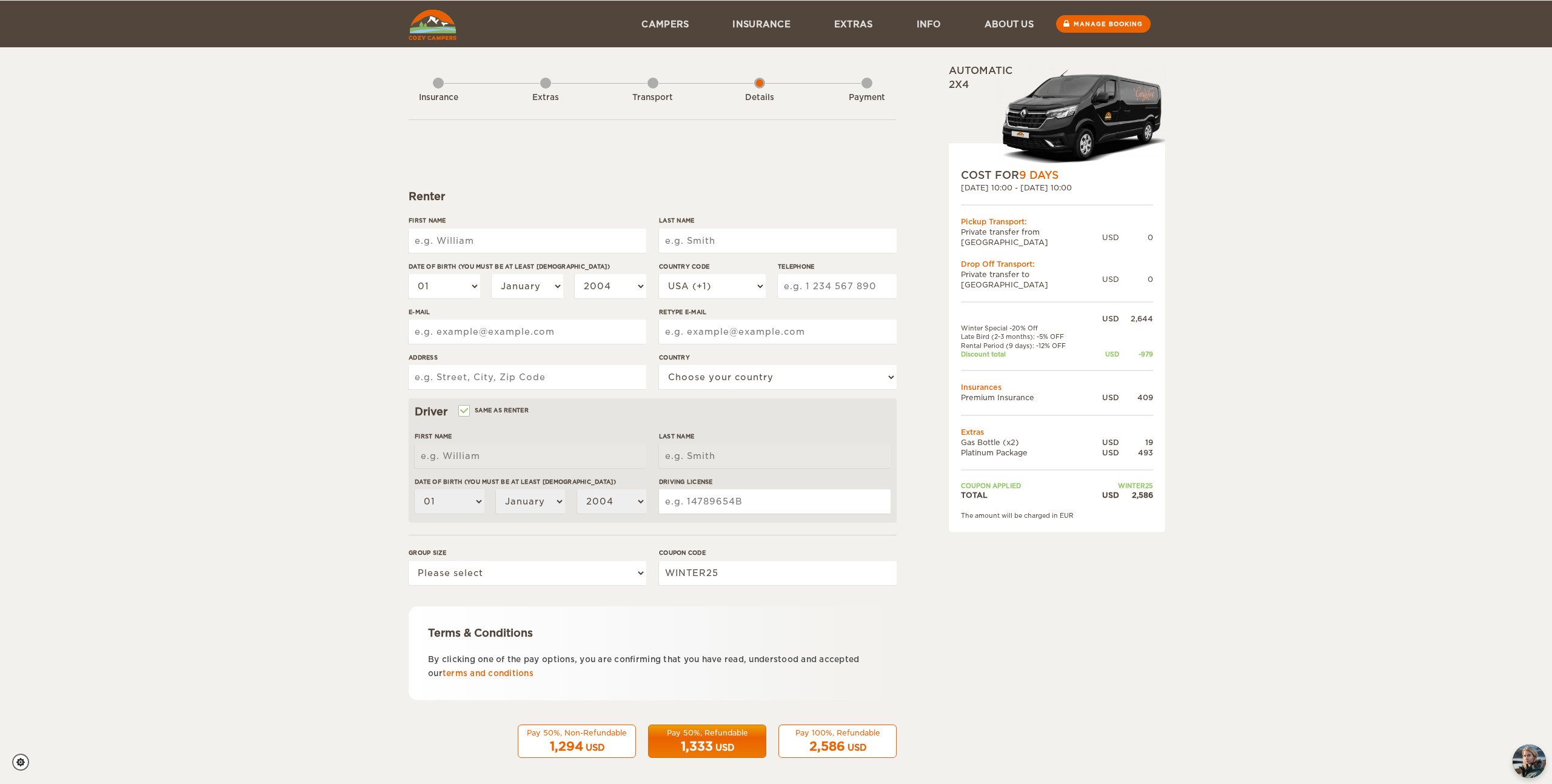
scroll to position [5, 0]
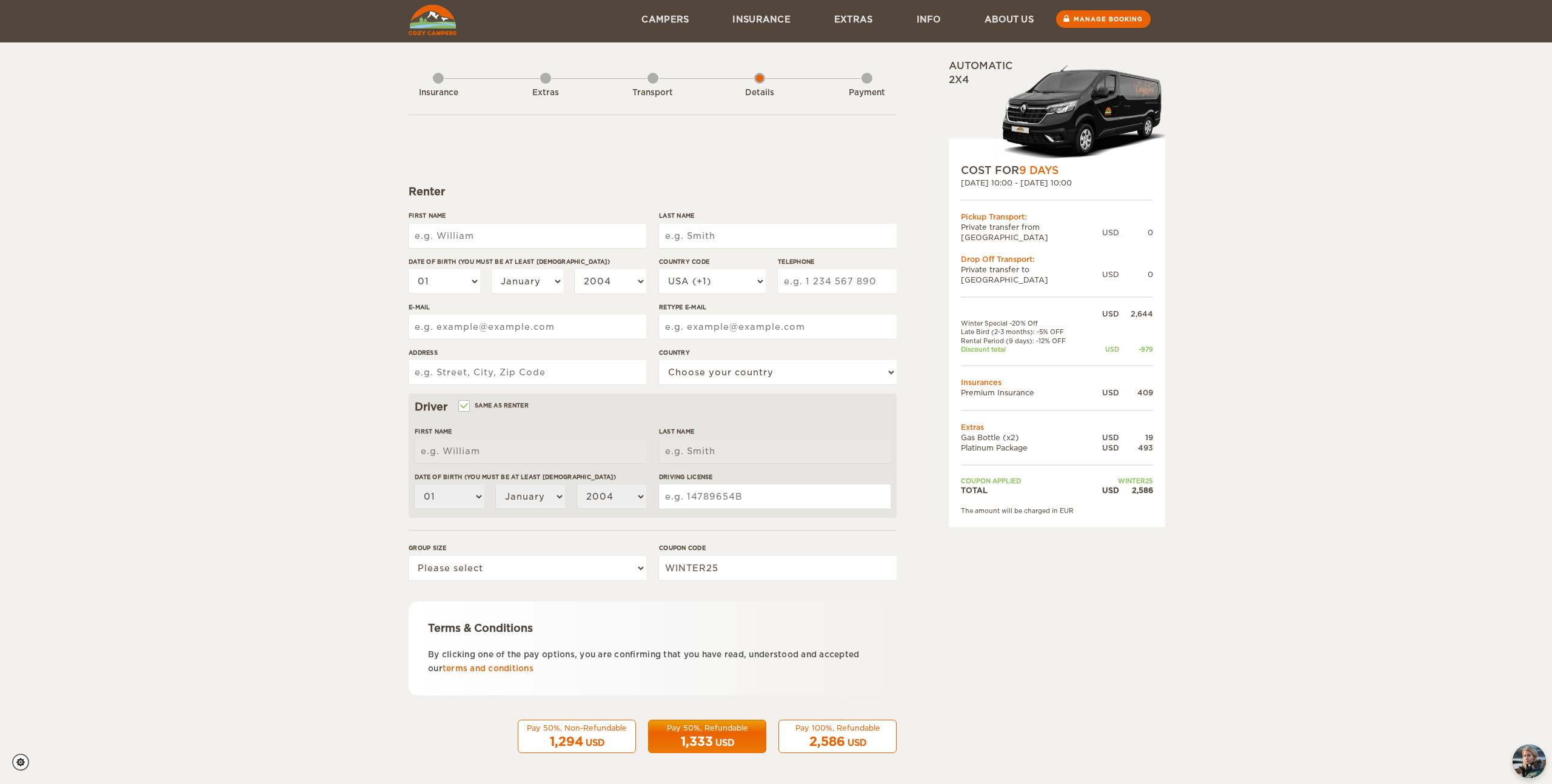
click at [829, 738] on span "2,586" at bounding box center [827, 741] width 35 height 14
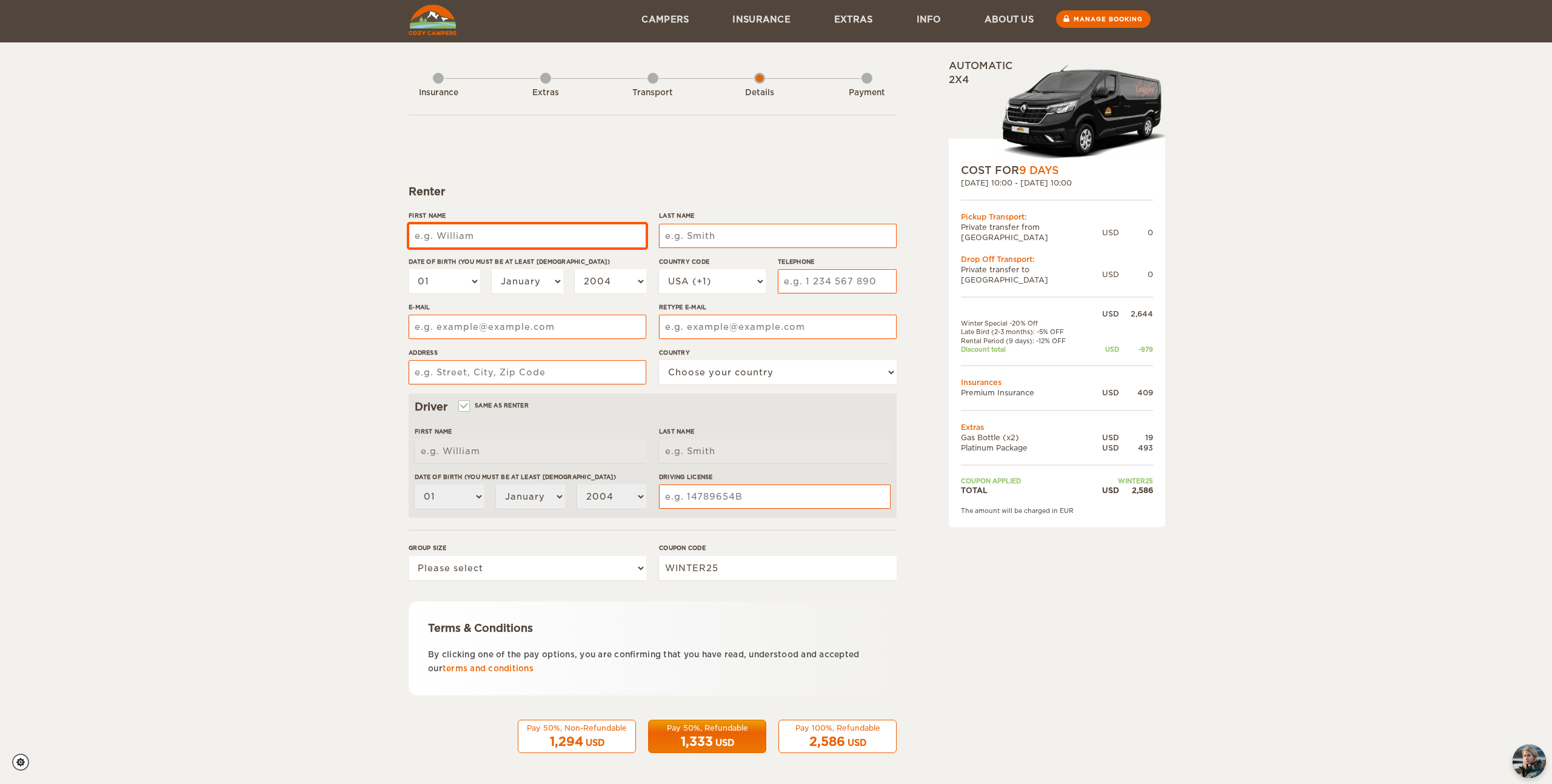
click at [537, 229] on input "First Name" at bounding box center [527, 236] width 237 height 24
type input "[PERSON_NAME]"
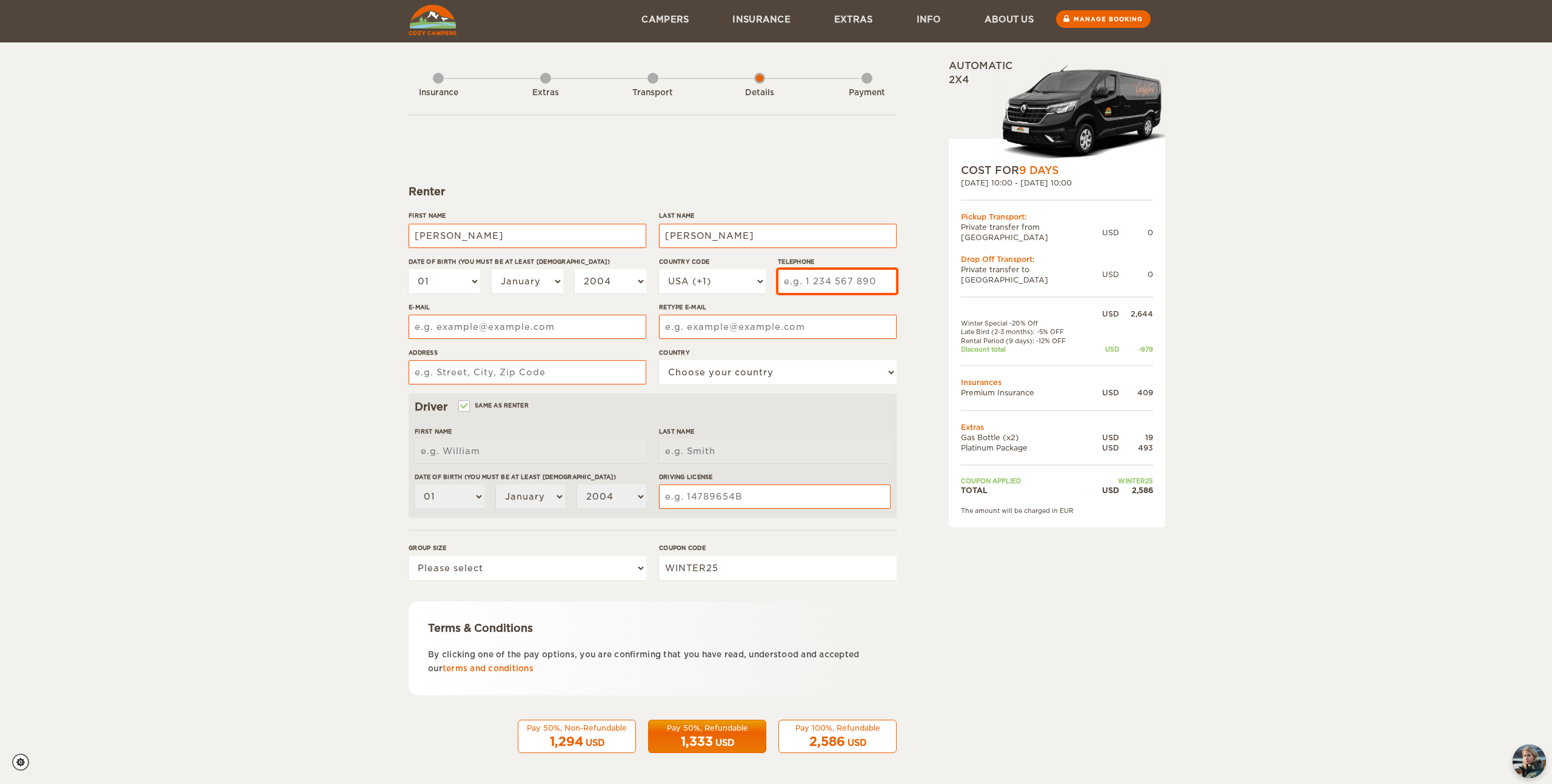
type input "7874470784"
type input "Urb El Remanso"
select select "168"
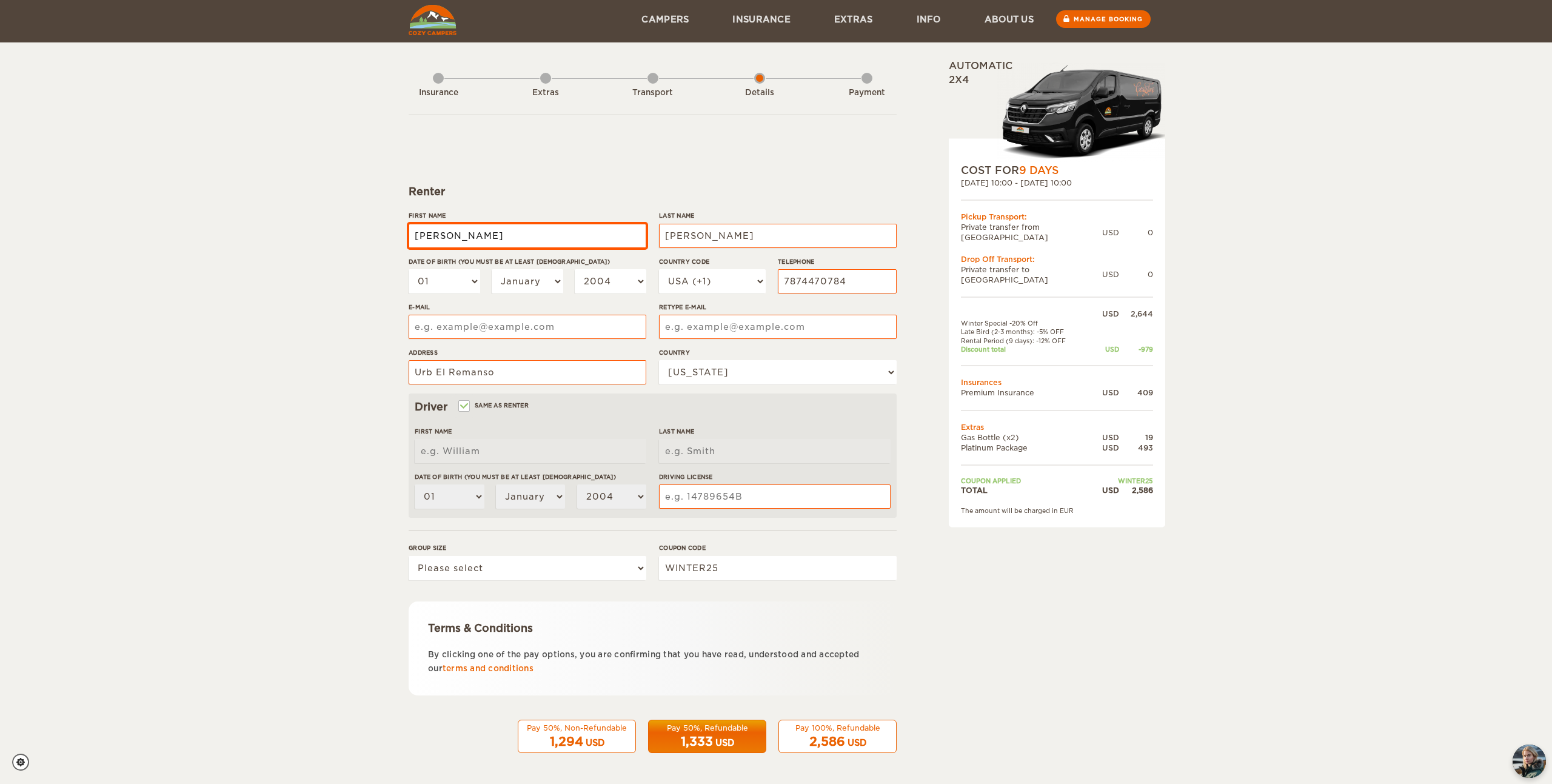
type input "[PERSON_NAME]"
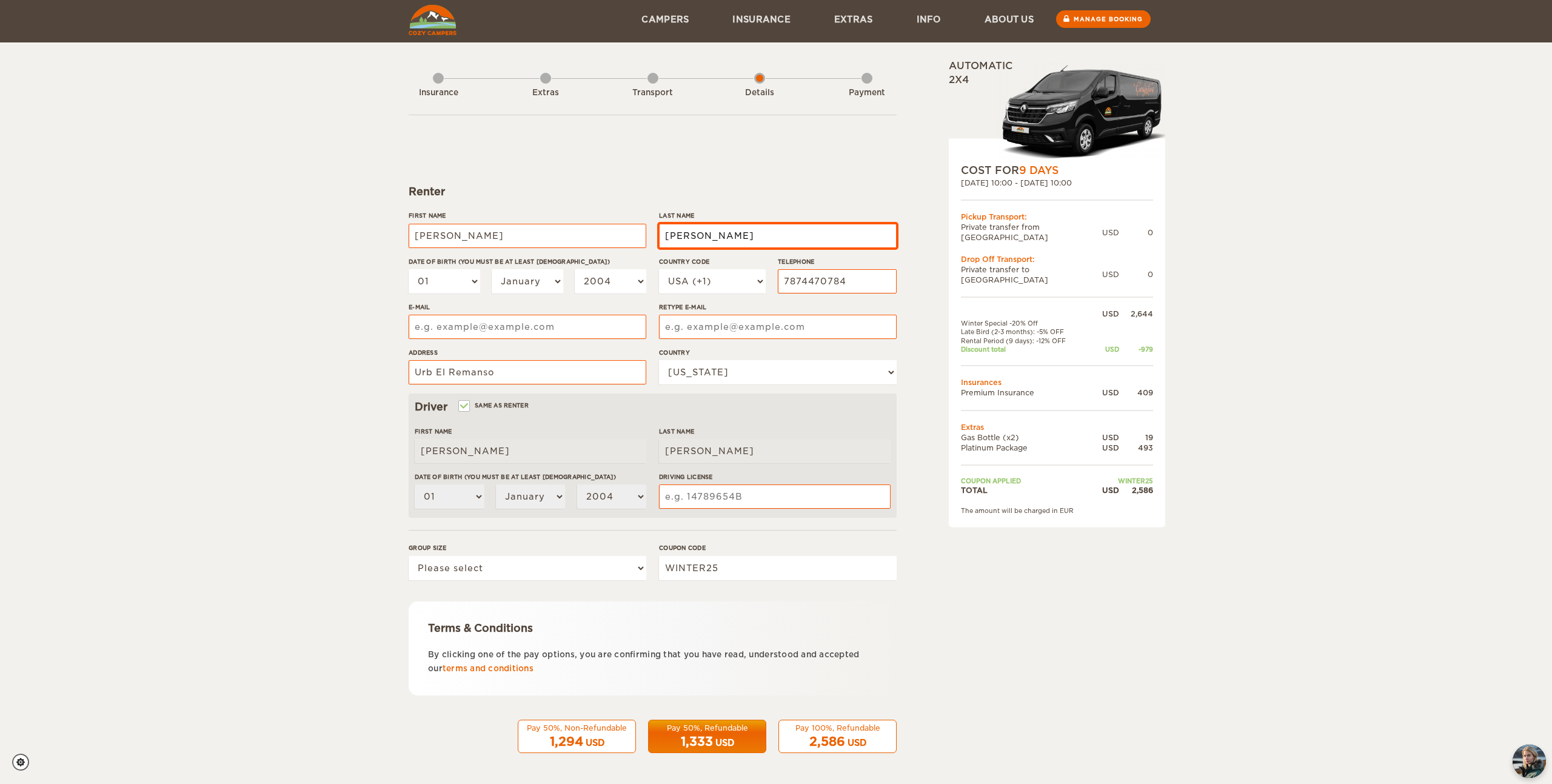
click at [737, 235] on input "[PERSON_NAME]" at bounding box center [777, 236] width 237 height 24
click at [737, 236] on input "[PERSON_NAME]" at bounding box center [777, 236] width 237 height 24
type input "[PERSON_NAME]"
click at [427, 279] on select "01 02 03 04 05 06 07 08 09 10 11 12 13 14 15 16 17 18 19 20 21 22 23 24 25 26 2…" at bounding box center [444, 281] width 72 height 24
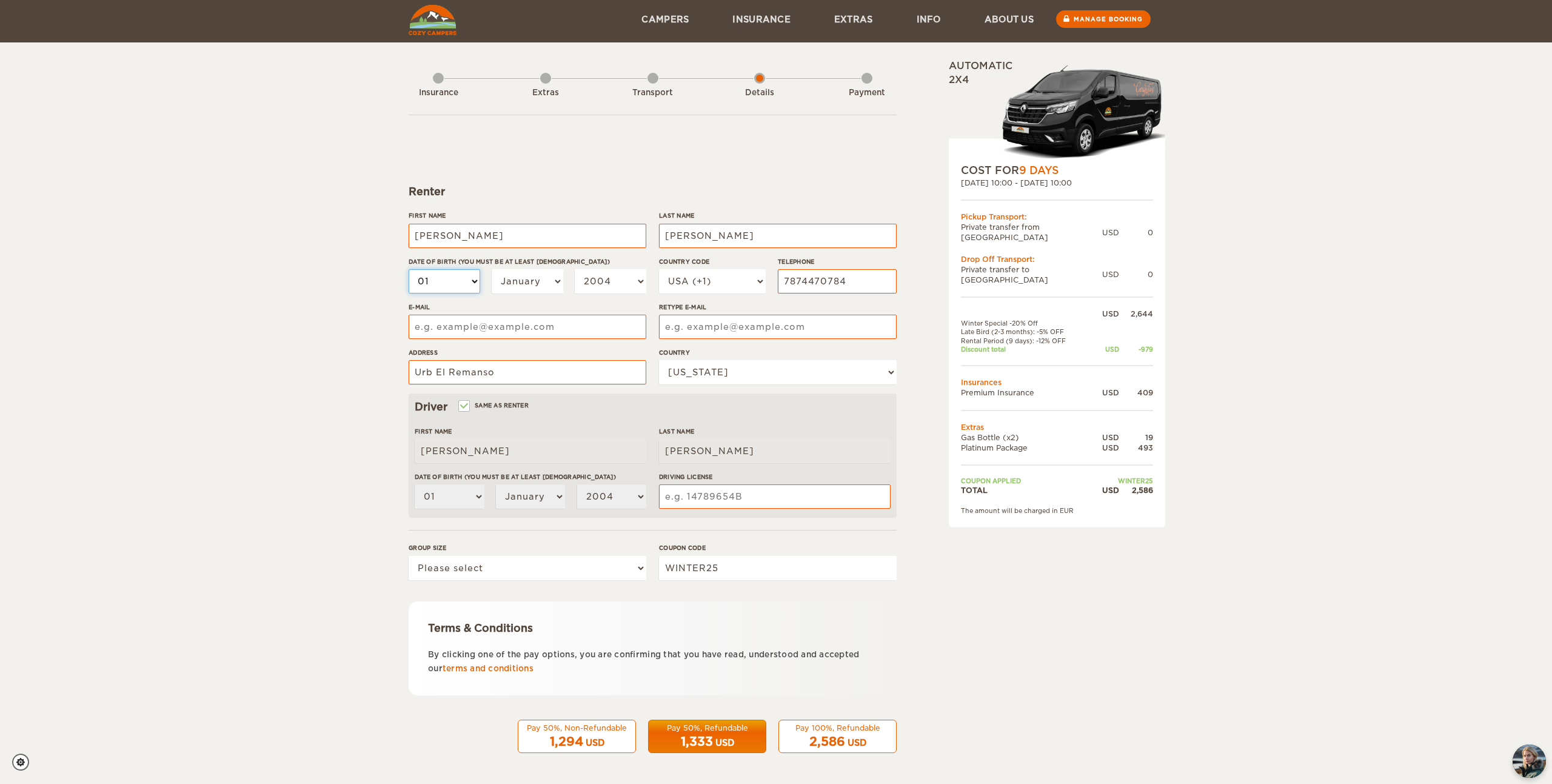
select select "22"
click at [521, 280] on select "January February March April May June July August September October November De…" at bounding box center [527, 281] width 72 height 24
select select "05"
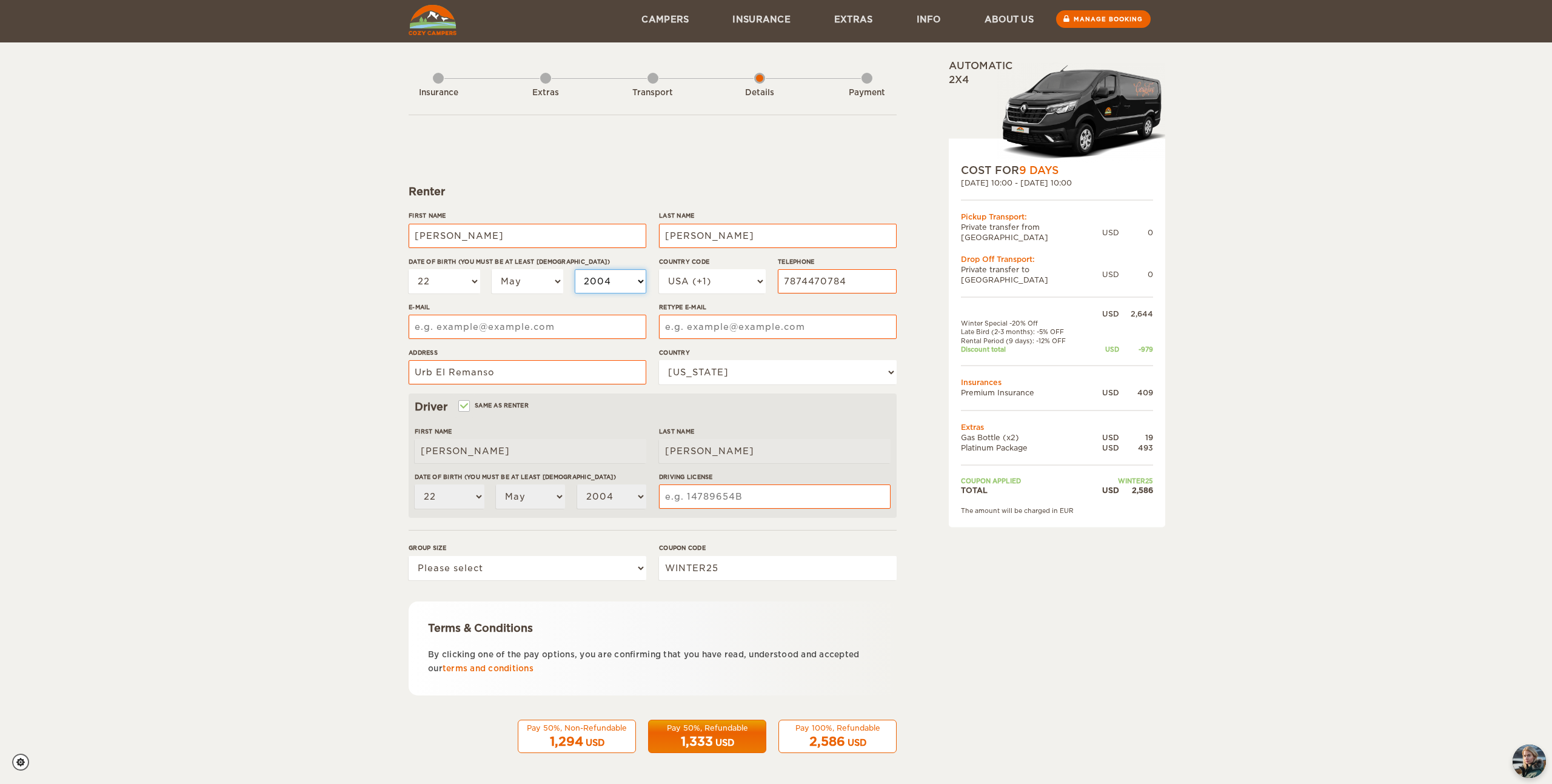
click at [620, 274] on select "2004 2003 2002 2001 2000 1999 1998 1997 1996 1995 1994 1993 1992 1991 1990 1989…" at bounding box center [610, 281] width 72 height 24
select select "1973"
click at [745, 491] on input "Driving License" at bounding box center [775, 496] width 231 height 24
type input "2055735"
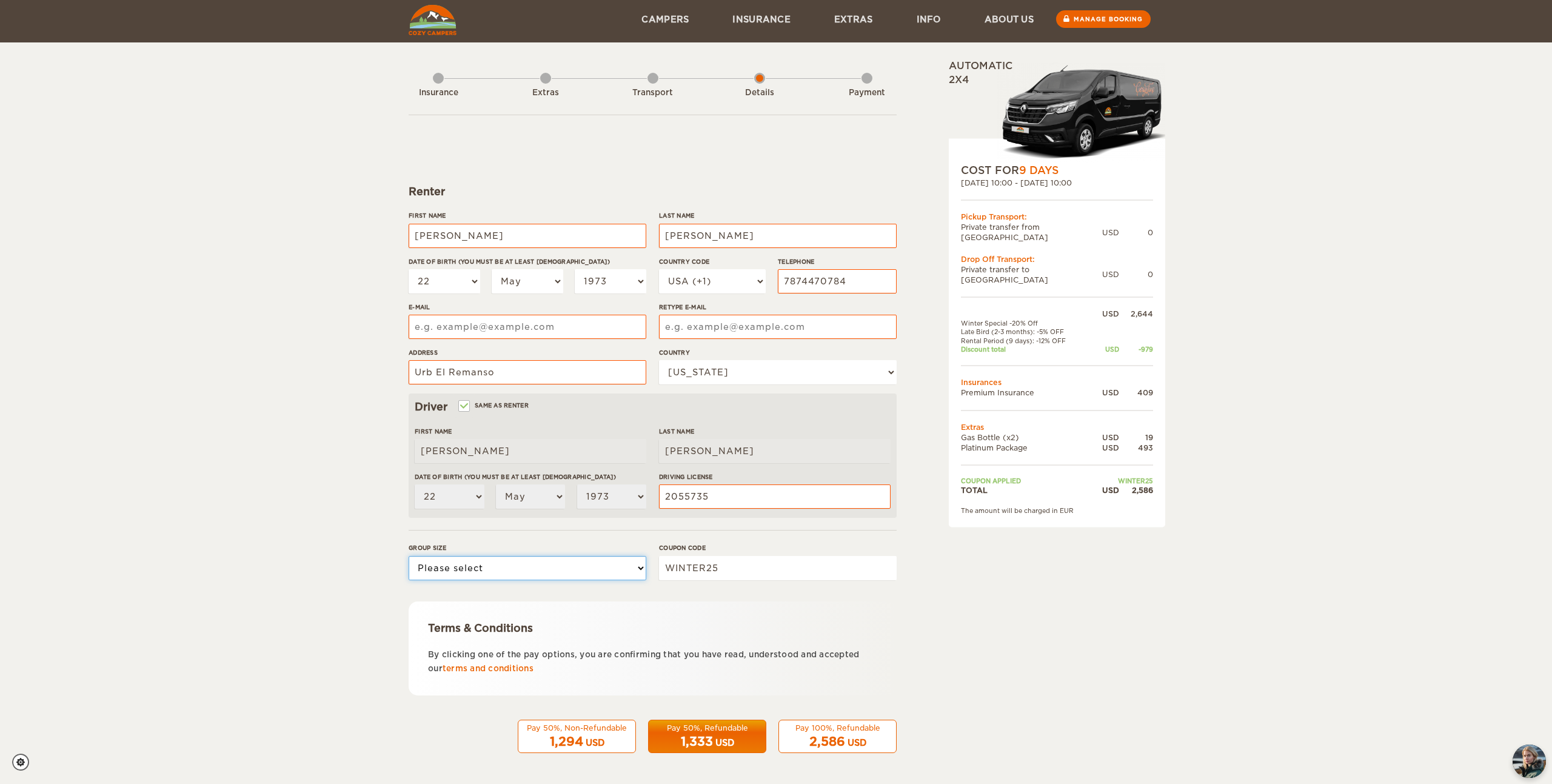
click at [591, 568] on select "Please select 1 2 3" at bounding box center [527, 568] width 237 height 24
select select "2"
click at [848, 737] on div "USD" at bounding box center [857, 743] width 19 height 12
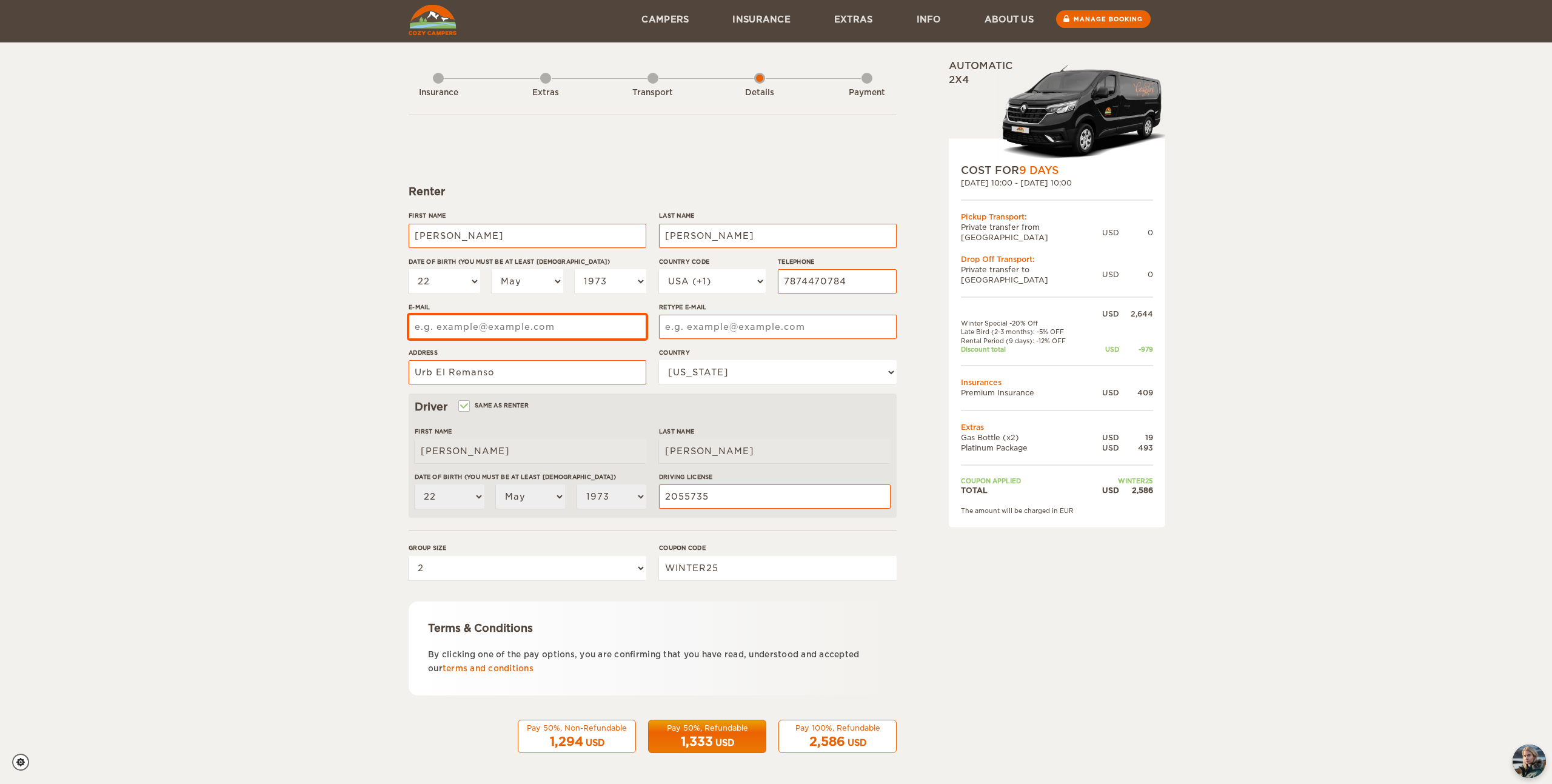
click at [498, 321] on input "E-mail" at bounding box center [527, 326] width 237 height 24
type input "[EMAIL_ADDRESS][DOMAIN_NAME]"
